Goal: Task Accomplishment & Management: Manage account settings

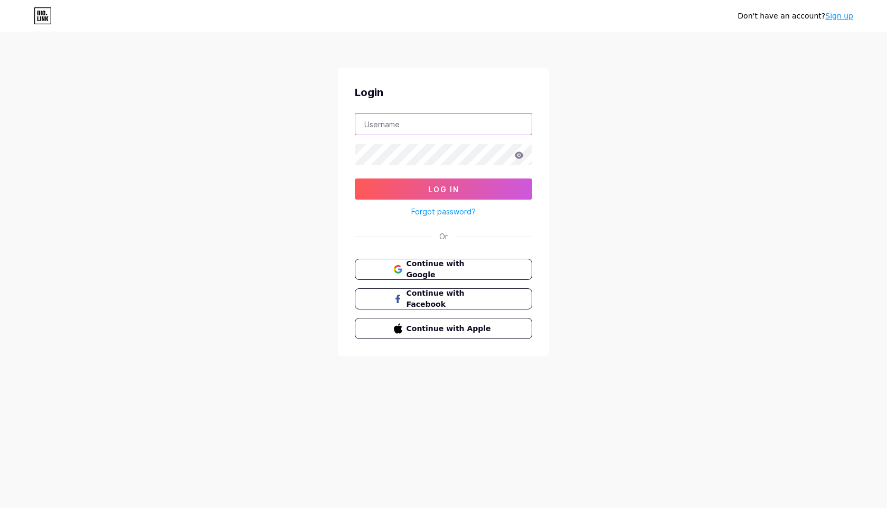
click at [390, 130] on input "text" at bounding box center [443, 124] width 176 height 21
type input "[EMAIL_ADDRESS][DOMAIN_NAME]"
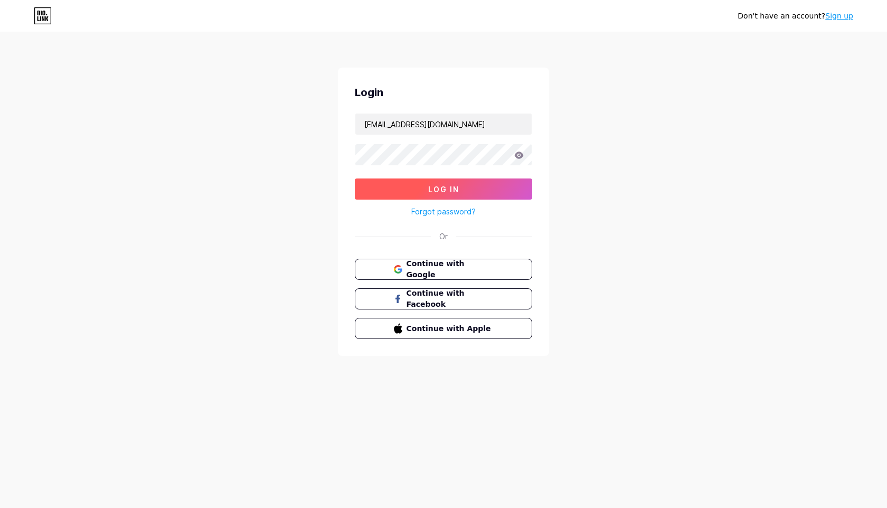
click at [459, 188] on button "Log In" at bounding box center [443, 188] width 177 height 21
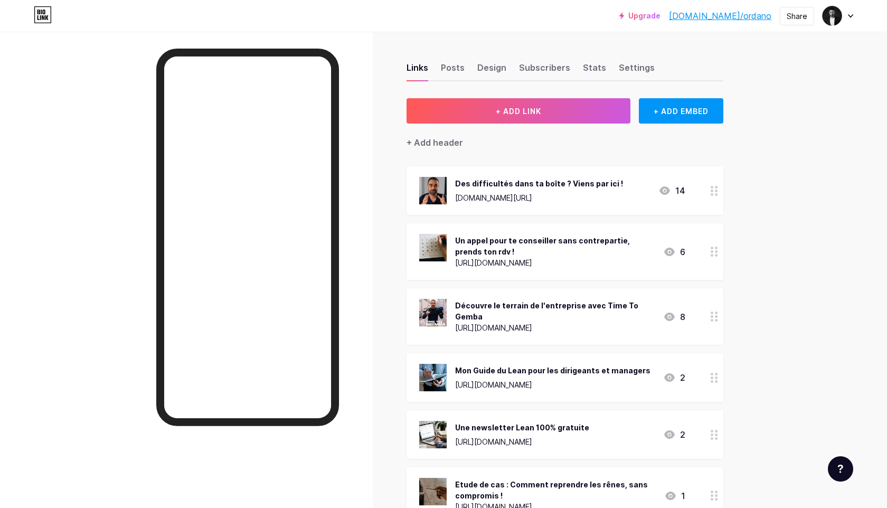
click at [715, 194] on circle at bounding box center [716, 194] width 3 height 3
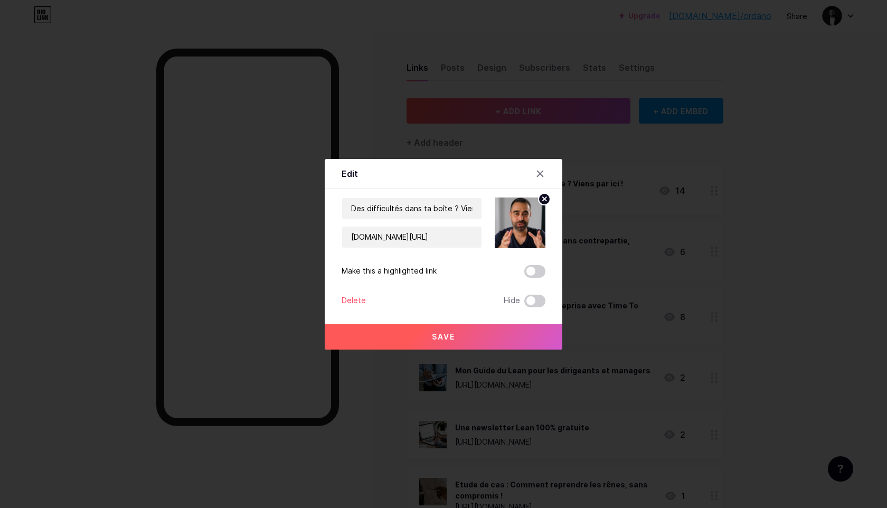
click at [354, 298] on div "Delete" at bounding box center [354, 301] width 24 height 13
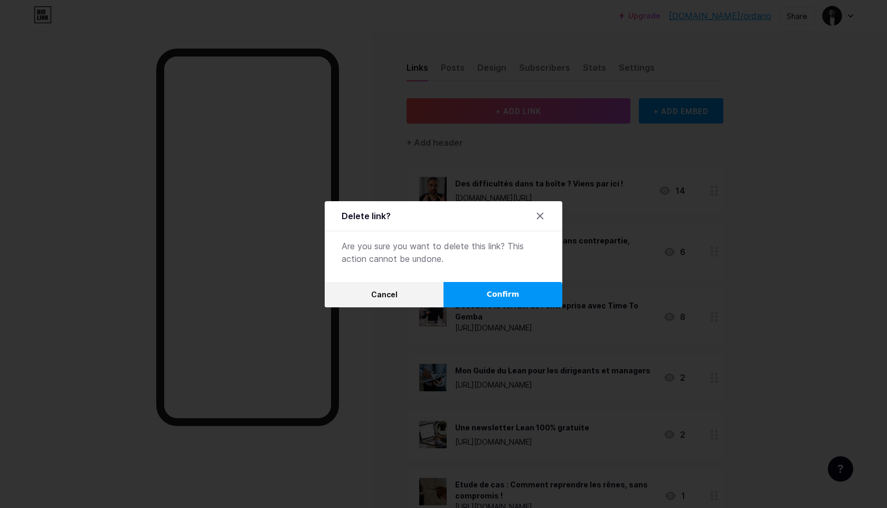
click at [497, 296] on span "Confirm" at bounding box center [503, 294] width 33 height 11
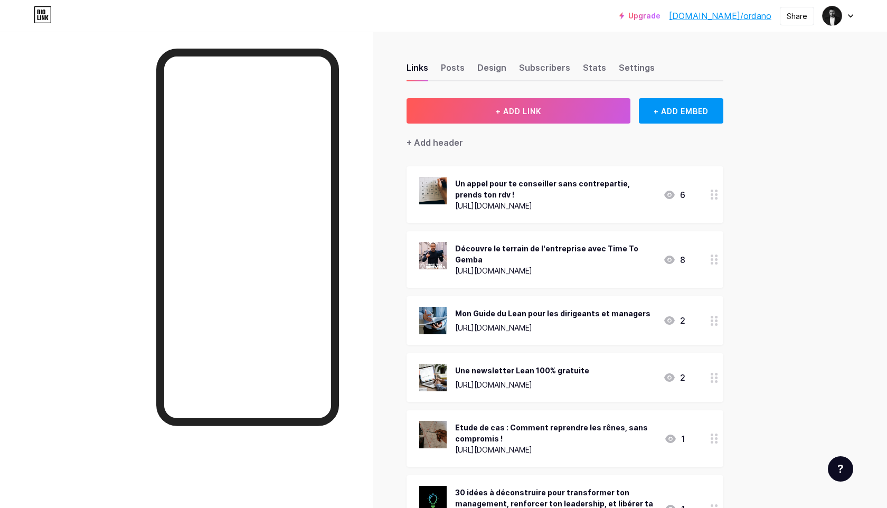
click at [713, 199] on icon at bounding box center [714, 195] width 7 height 10
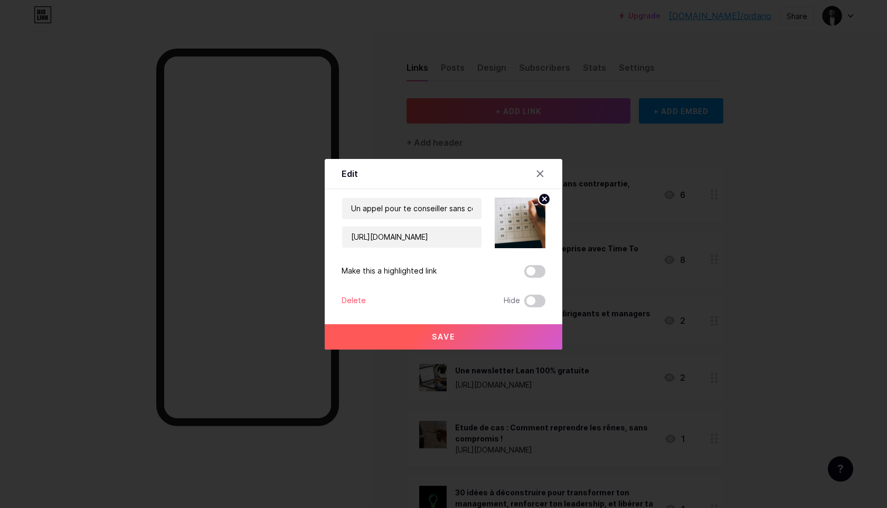
click at [713, 199] on div at bounding box center [443, 254] width 887 height 508
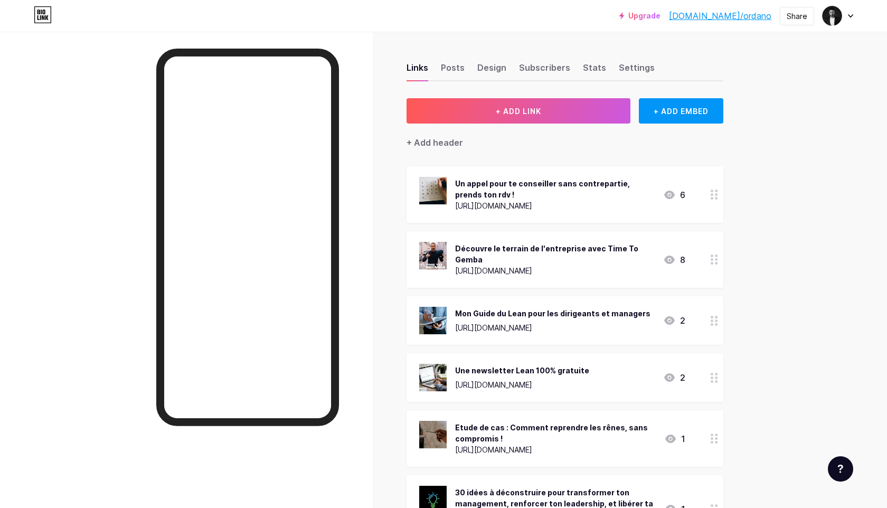
click at [555, 183] on div "Un appel pour te conseiller sans contrepartie, prends ton rdv !" at bounding box center [555, 189] width 200 height 22
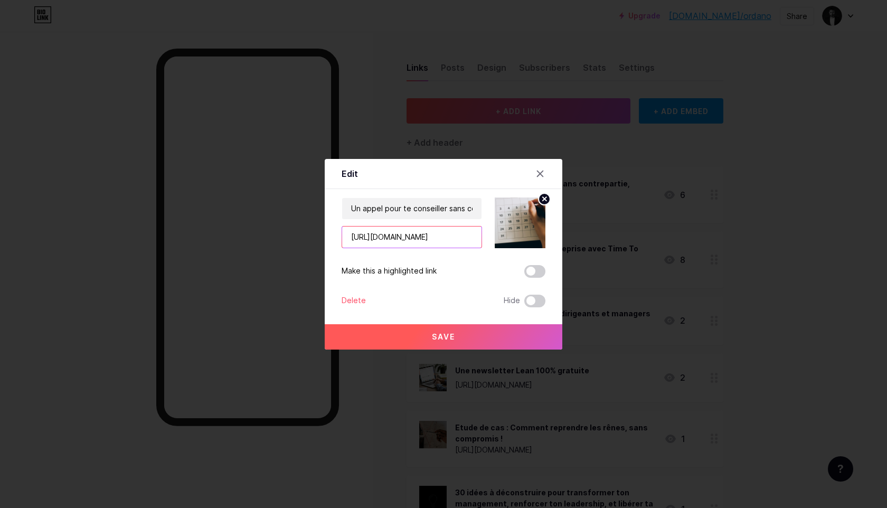
click at [395, 244] on input "[URL][DOMAIN_NAME]" at bounding box center [411, 237] width 139 height 21
click at [367, 233] on input "[URL][DOMAIN_NAME]" at bounding box center [411, 237] width 139 height 21
paste input "[DOMAIN_NAME][URL]"
click at [384, 214] on input "Un appel pour te conseiller sans contrepartie, prends ton rdv !" at bounding box center [411, 208] width 139 height 21
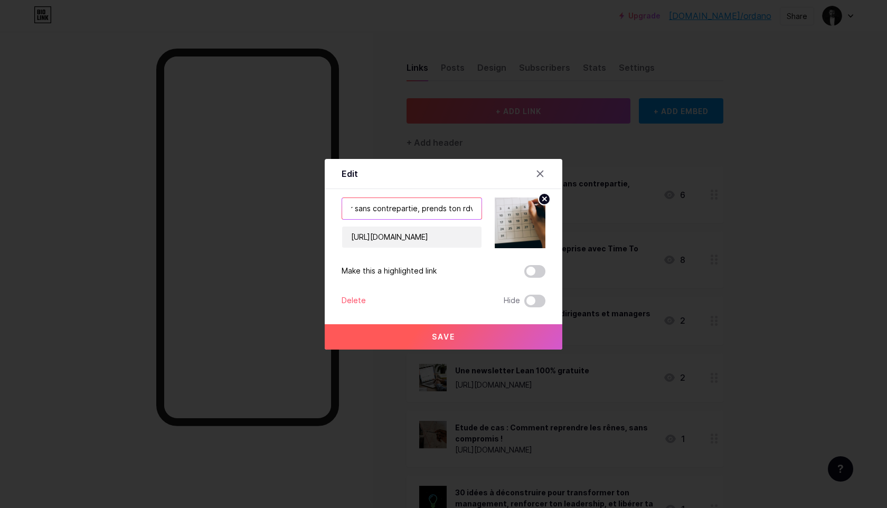
scroll to position [0, 0]
click at [406, 237] on input "[URL][DOMAIN_NAME]" at bounding box center [411, 237] width 139 height 21
paste input "/echange-30min-clone?back=1"
type input "[URL][DOMAIN_NAME]"
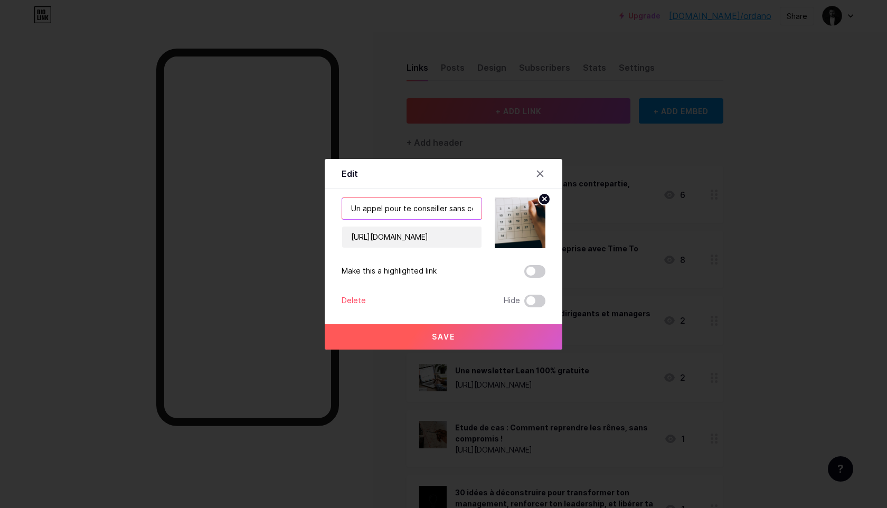
click at [388, 213] on input "Un appel pour te conseiller sans contrepartie, prends ton rdv !" at bounding box center [411, 208] width 139 height 21
click at [375, 208] on input "Un appel pour te conseiller sans contrepartie, prends ton rdv !" at bounding box center [411, 208] width 139 height 21
click at [433, 338] on span "Save" at bounding box center [443, 336] width 23 height 9
